Goal: Task Accomplishment & Management: Use online tool/utility

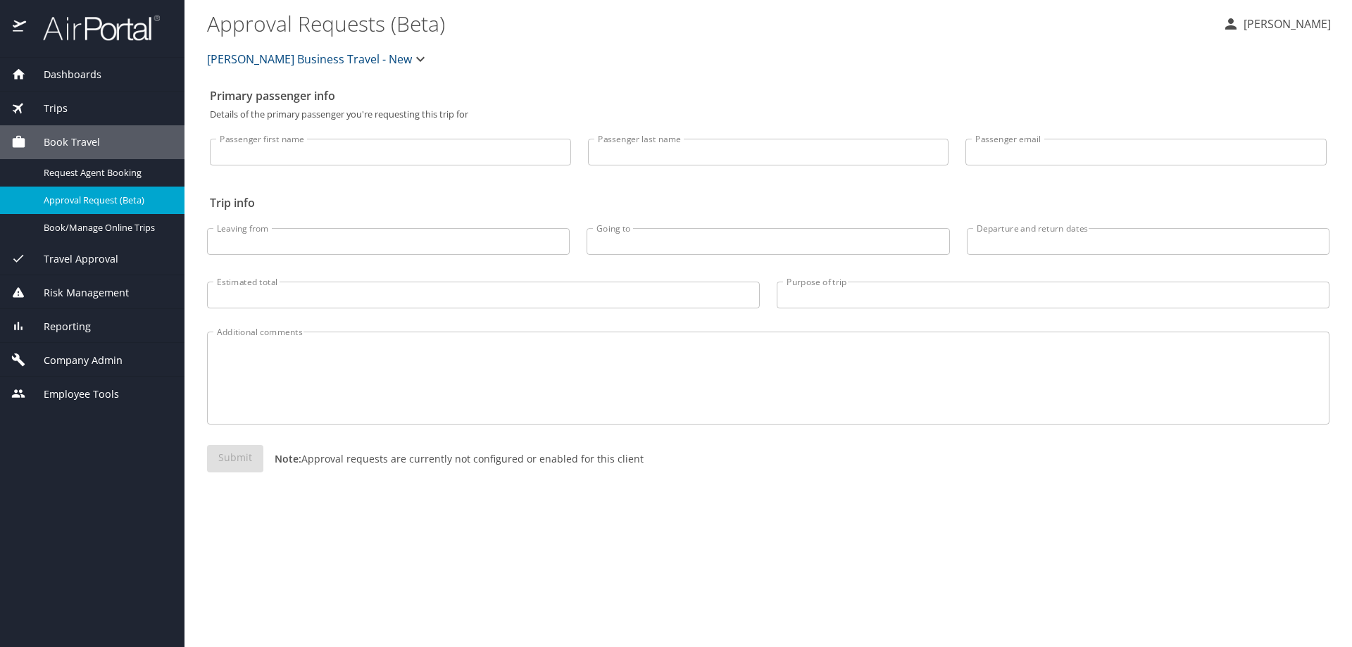
click at [67, 327] on span "Reporting" at bounding box center [58, 326] width 65 height 15
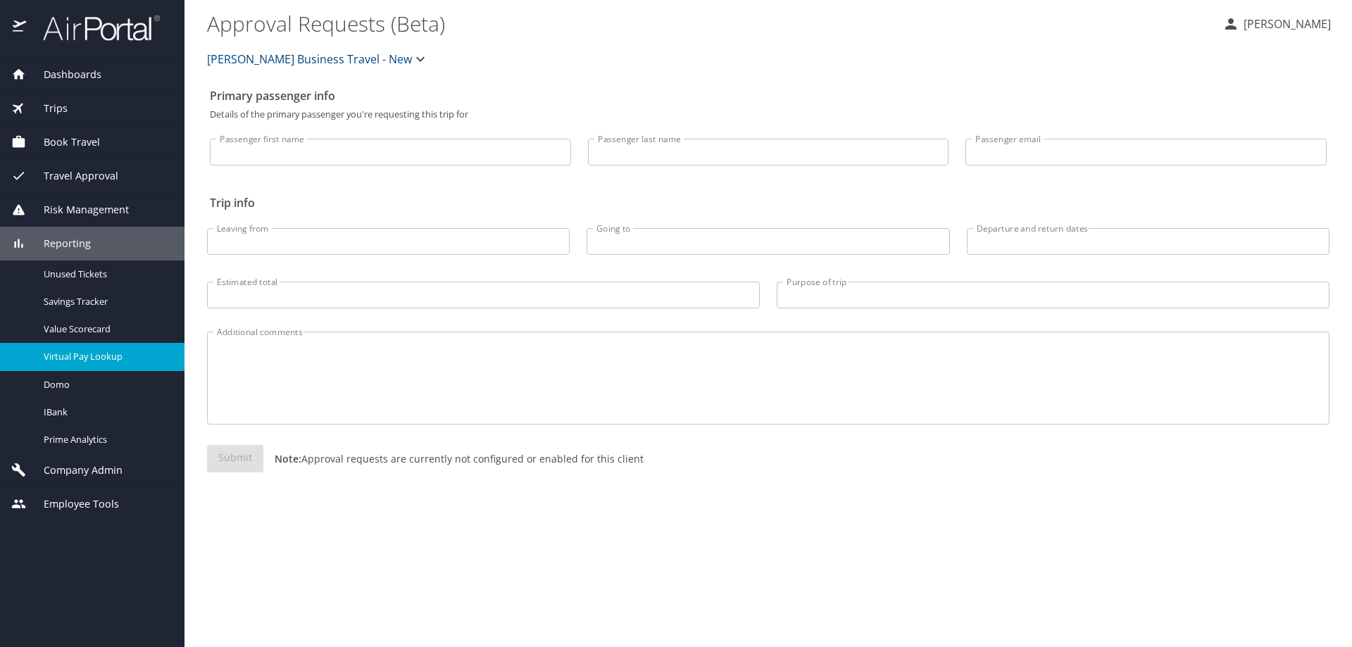
click at [101, 357] on span "Virtual Pay Lookup" at bounding box center [106, 356] width 124 height 13
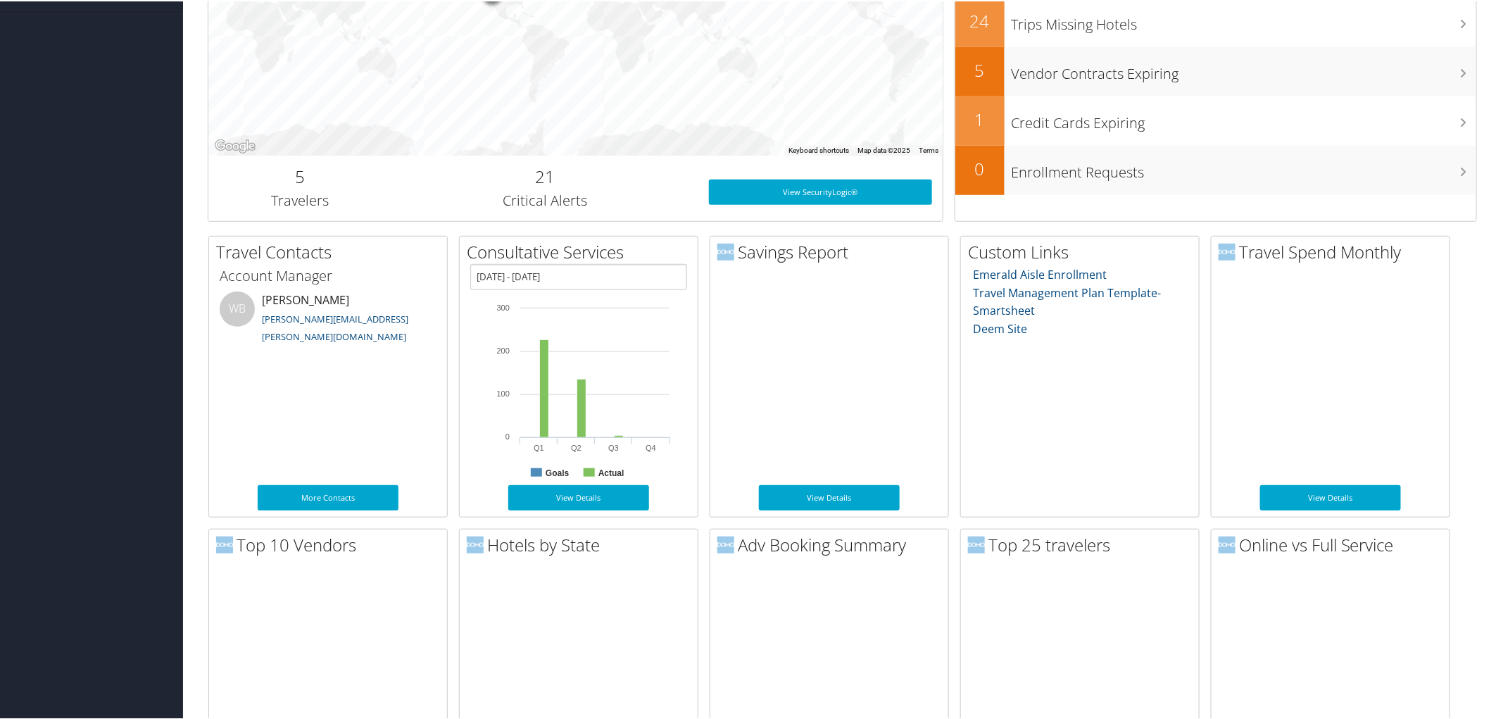
scroll to position [469, 0]
